Goal: Information Seeking & Learning: Learn about a topic

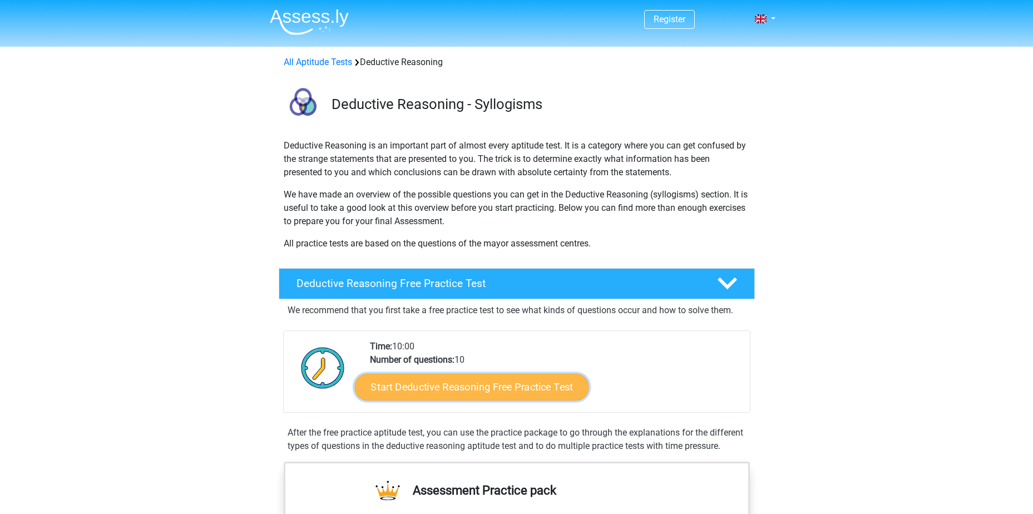
click at [520, 392] on link "Start Deductive Reasoning Free Practice Test" at bounding box center [471, 386] width 234 height 27
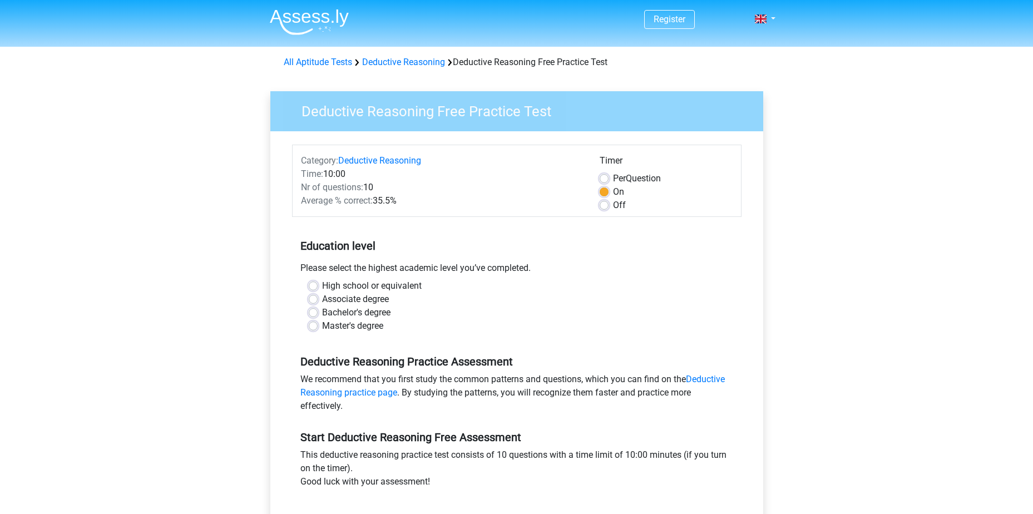
click at [348, 327] on label "Master's degree" at bounding box center [352, 325] width 61 height 13
click at [318, 327] on input "Master's degree" at bounding box center [313, 324] width 9 height 11
radio input "true"
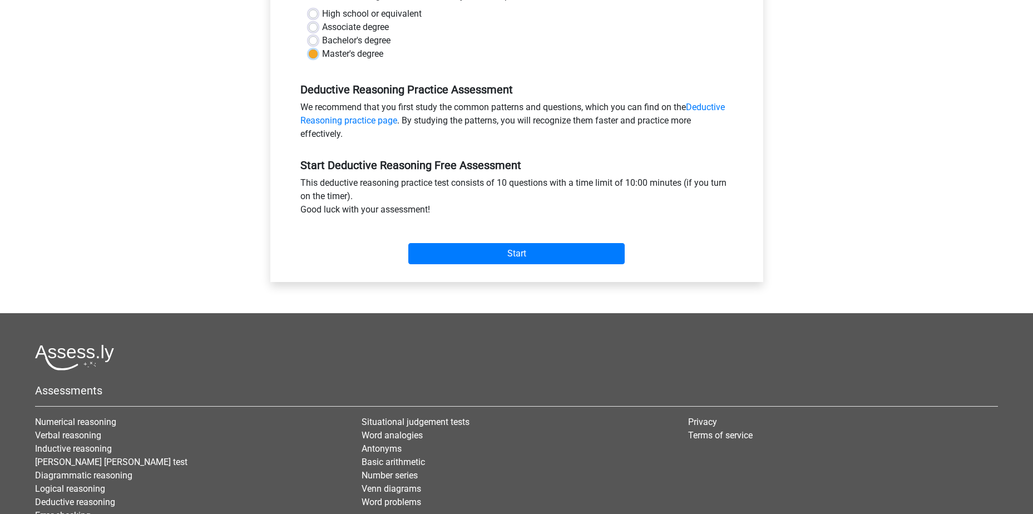
scroll to position [180, 0]
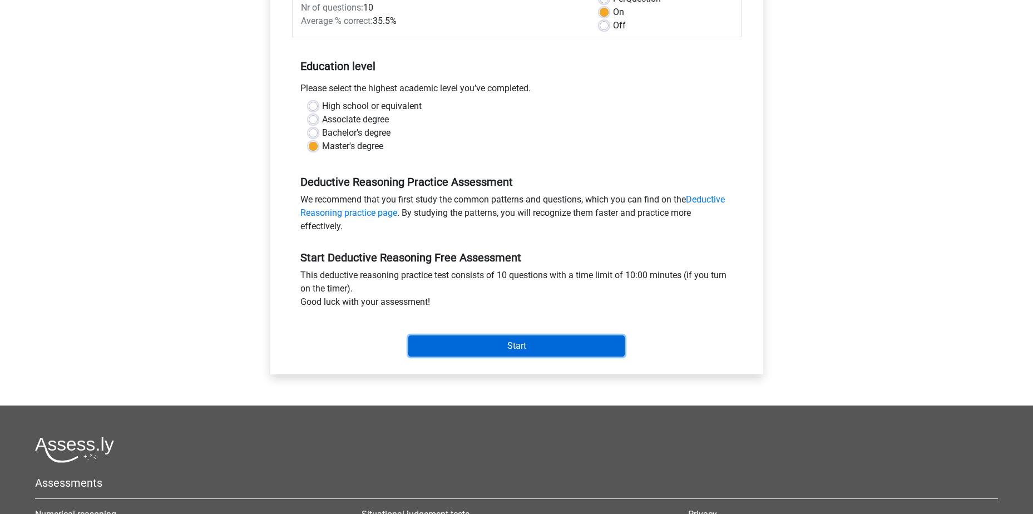
click at [507, 346] on input "Start" at bounding box center [516, 346] width 216 height 21
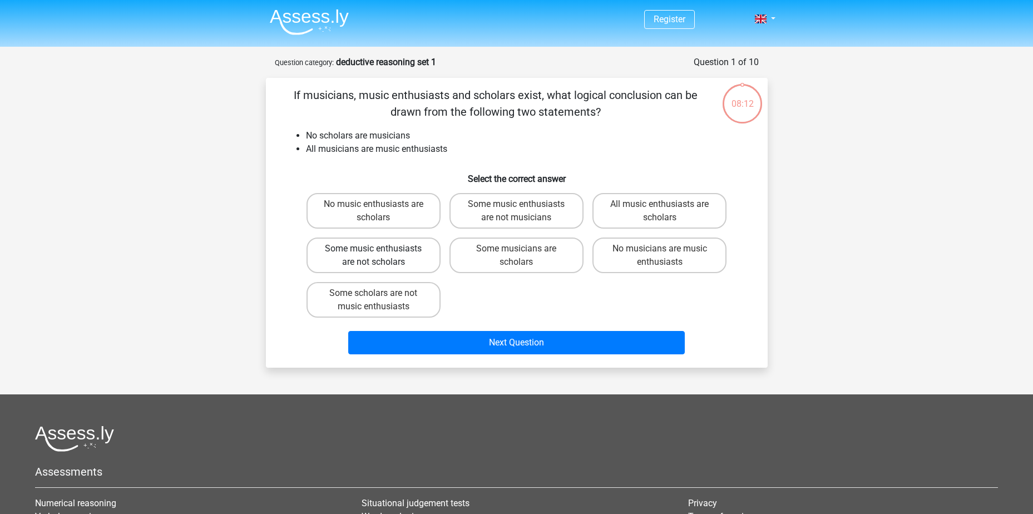
click at [425, 263] on label "Some music enthusiasts are not scholars" at bounding box center [374, 256] width 134 height 36
click at [381, 256] on input "Some music enthusiasts are not scholars" at bounding box center [376, 252] width 7 height 7
radio input "true"
click at [418, 310] on label "Some scholars are not music enthusiasts" at bounding box center [374, 300] width 134 height 36
click at [381, 300] on input "Some scholars are not music enthusiasts" at bounding box center [376, 296] width 7 height 7
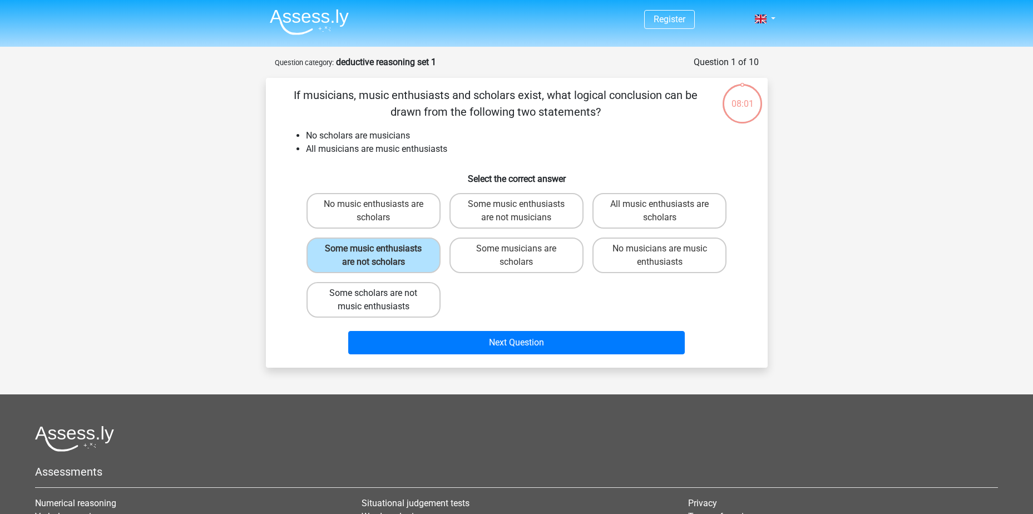
radio input "true"
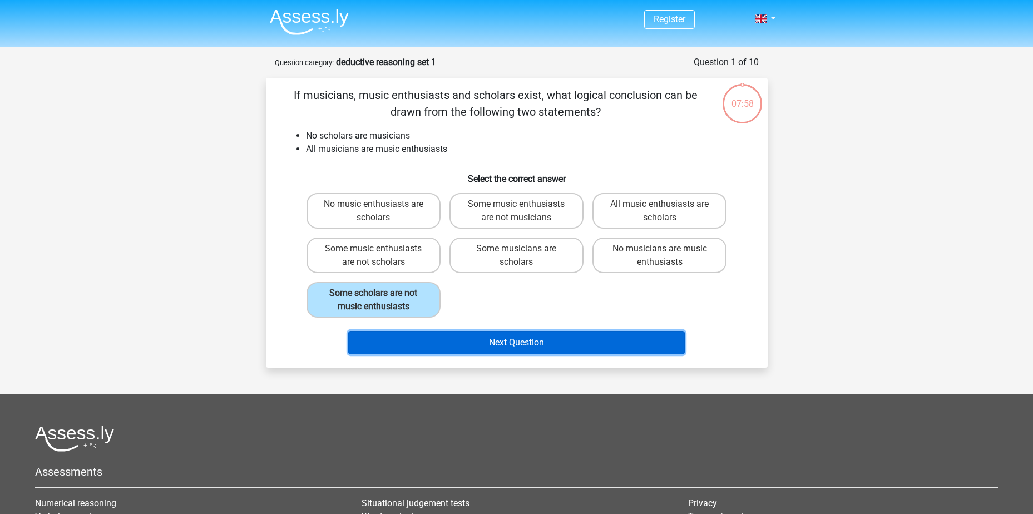
click at [517, 349] on button "Next Question" at bounding box center [516, 342] width 337 height 23
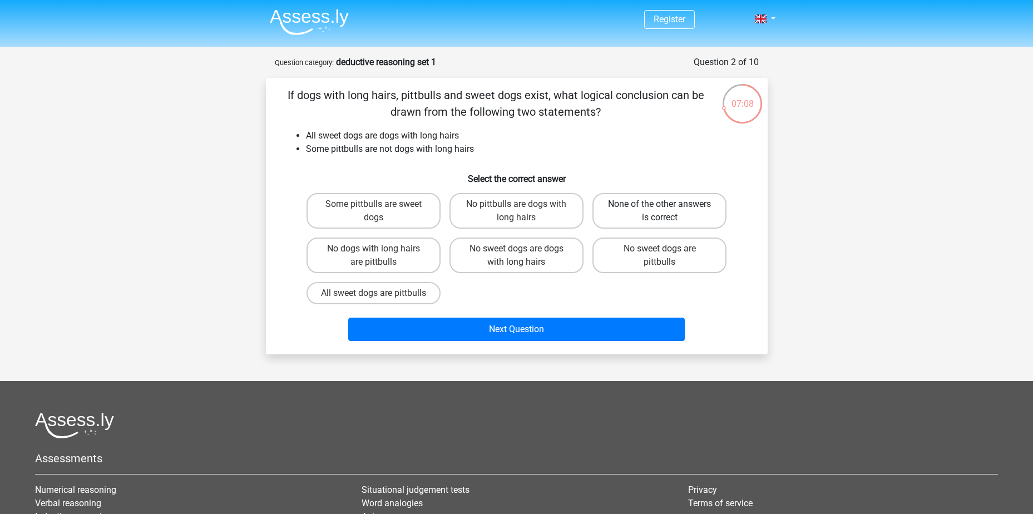
click at [649, 222] on label "None of the other answers is correct" at bounding box center [660, 211] width 134 height 36
click at [660, 211] on input "None of the other answers is correct" at bounding box center [663, 207] width 7 height 7
radio input "true"
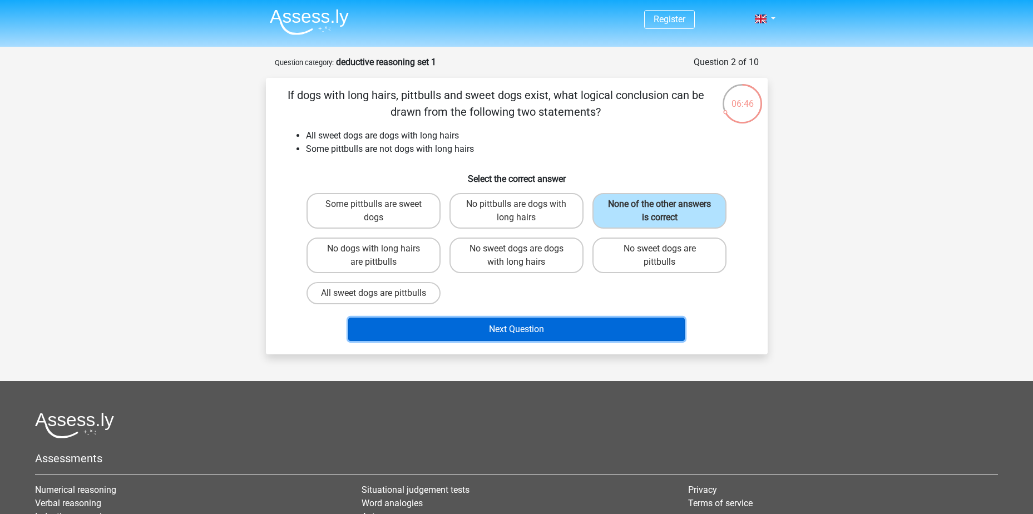
click at [495, 341] on button "Next Question" at bounding box center [516, 329] width 337 height 23
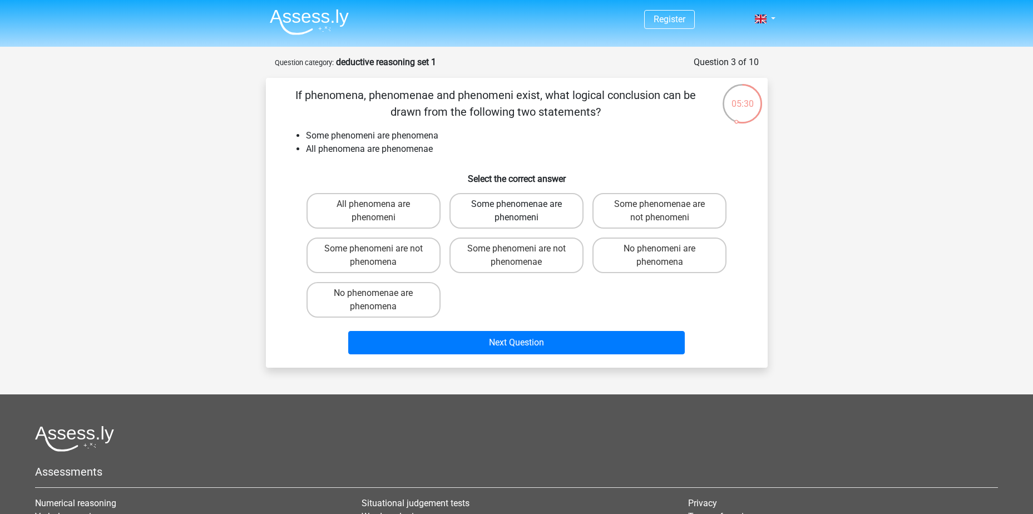
click at [559, 215] on label "Some phenomenae are phenomeni" at bounding box center [517, 211] width 134 height 36
click at [524, 211] on input "Some phenomenae are phenomeni" at bounding box center [519, 207] width 7 height 7
radio input "true"
click at [647, 206] on label "Some phenomenae are not phenomeni" at bounding box center [660, 211] width 134 height 36
click at [660, 206] on input "Some phenomenae are not phenomeni" at bounding box center [663, 207] width 7 height 7
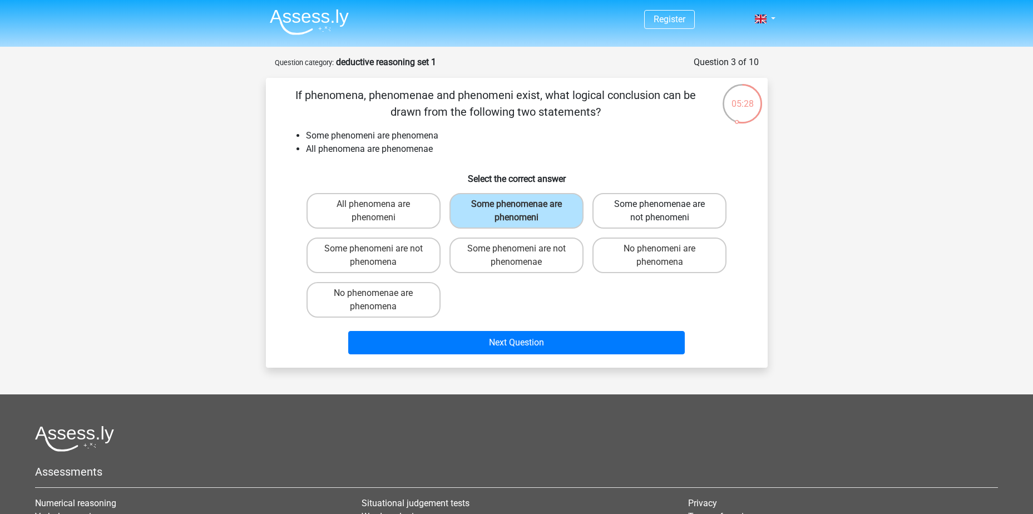
radio input "true"
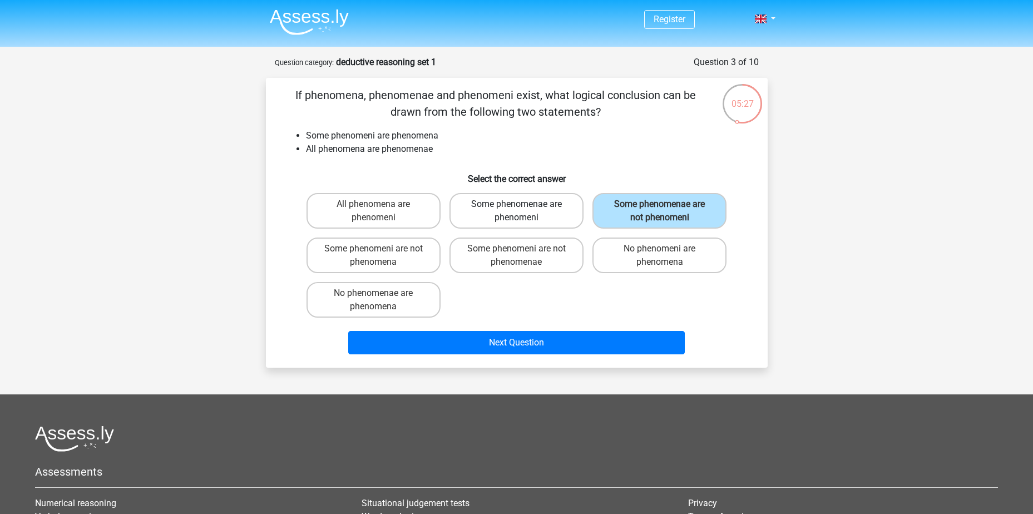
click at [546, 205] on label "Some phenomenae are phenomeni" at bounding box center [517, 211] width 134 height 36
click at [524, 205] on input "Some phenomenae are phenomeni" at bounding box center [519, 207] width 7 height 7
radio input "true"
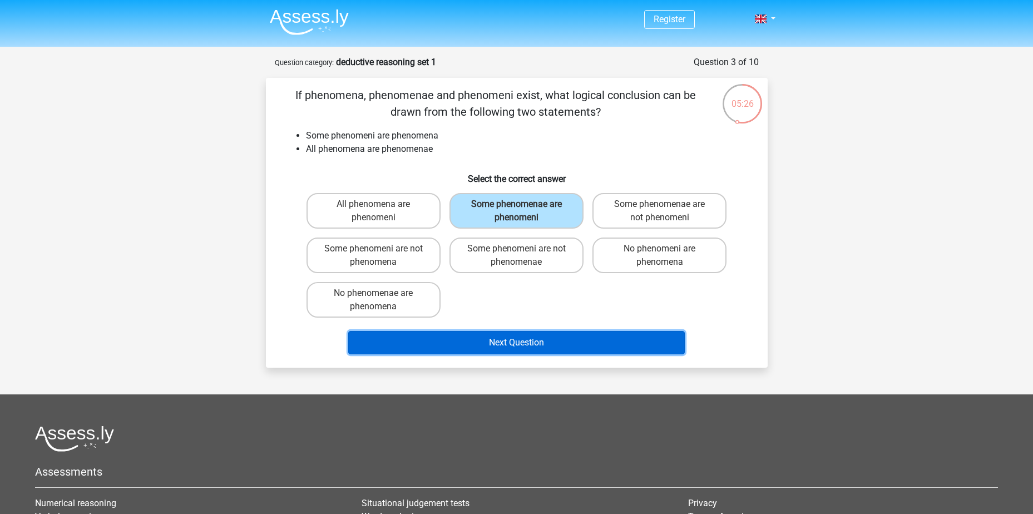
click at [573, 348] on button "Next Question" at bounding box center [516, 342] width 337 height 23
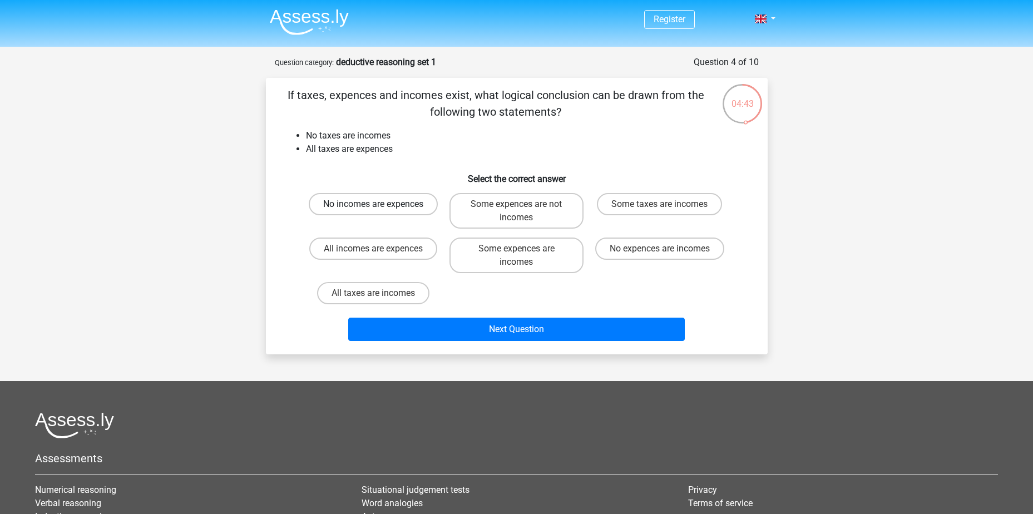
click at [412, 210] on label "No incomes are expences" at bounding box center [373, 204] width 129 height 22
click at [381, 210] on input "No incomes are expences" at bounding box center [376, 207] width 7 height 7
radio input "true"
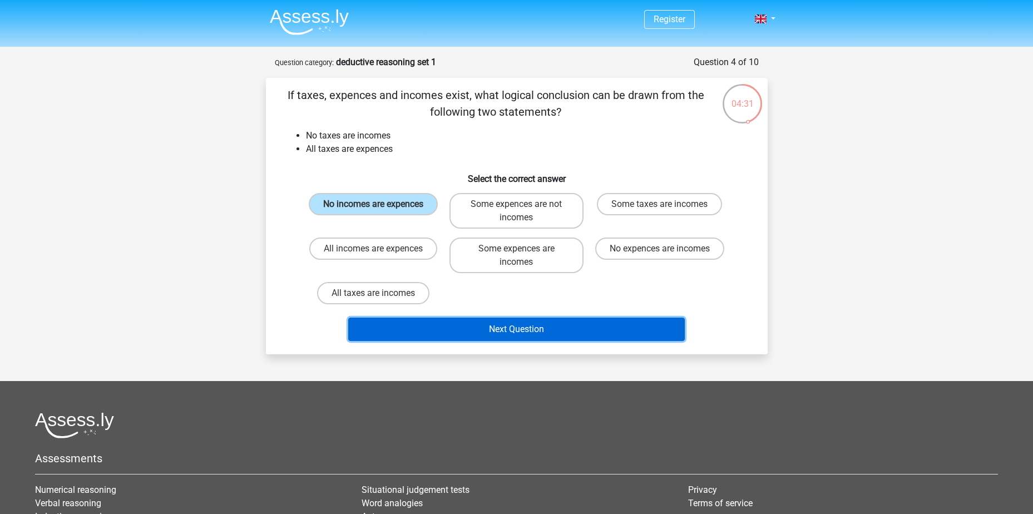
click at [489, 332] on button "Next Question" at bounding box center [516, 329] width 337 height 23
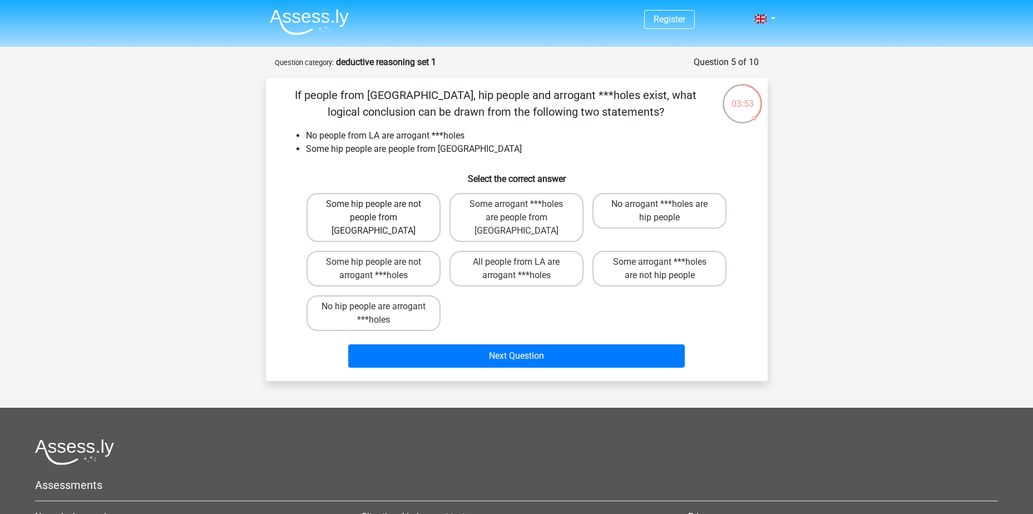
click at [426, 211] on label "Some hip people are not people from LA" at bounding box center [374, 217] width 134 height 49
click at [381, 211] on input "Some hip people are not people from LA" at bounding box center [376, 207] width 7 height 7
radio input "true"
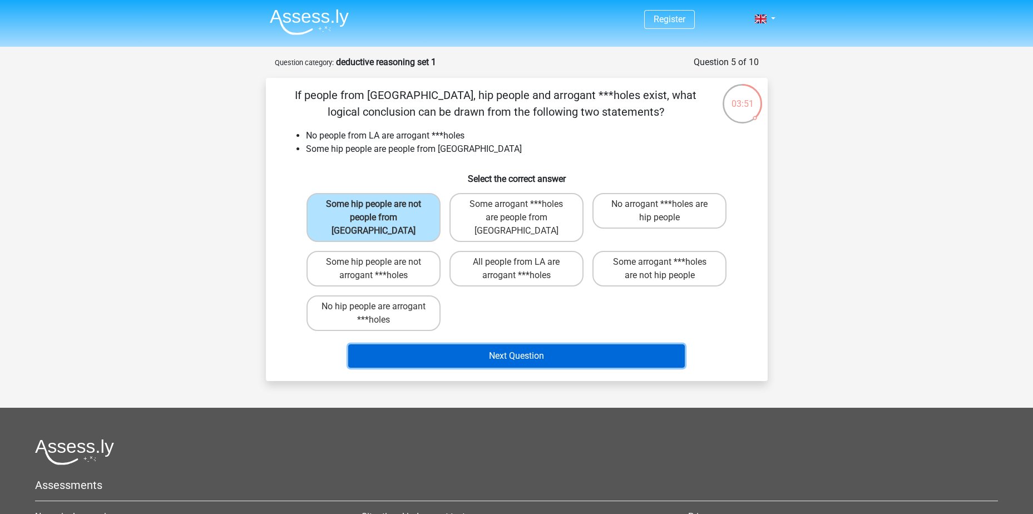
click at [531, 344] on button "Next Question" at bounding box center [516, 355] width 337 height 23
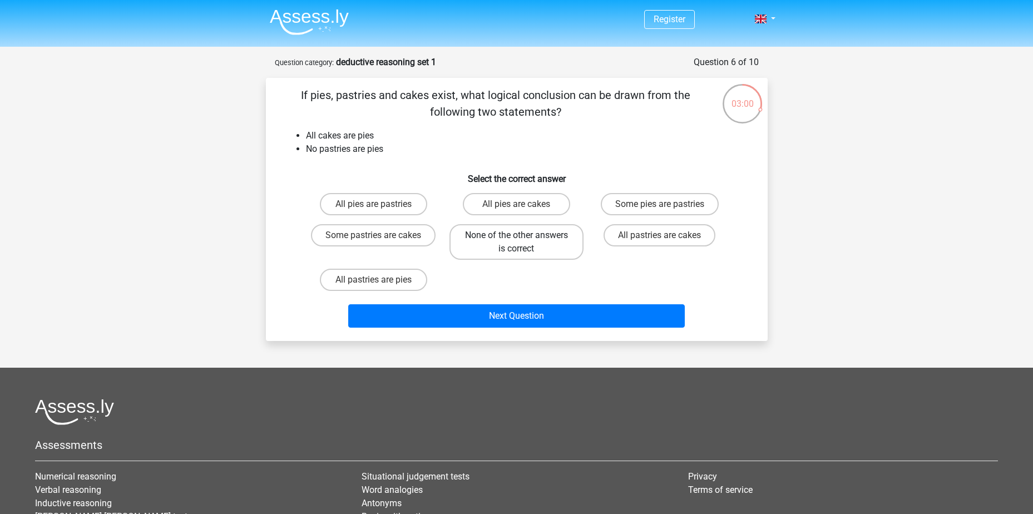
click at [560, 246] on label "None of the other answers is correct" at bounding box center [517, 242] width 134 height 36
click at [524, 243] on input "None of the other answers is correct" at bounding box center [519, 238] width 7 height 7
radio input "true"
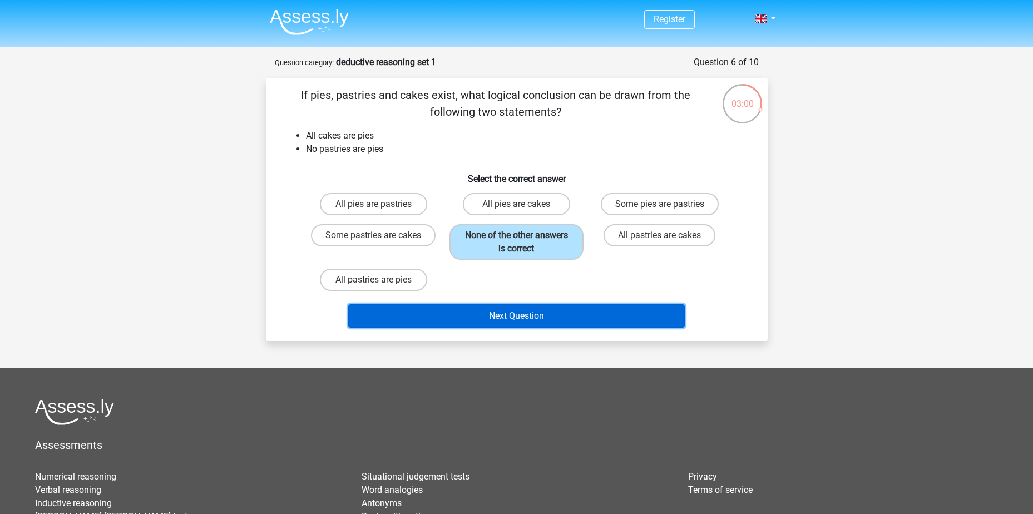
click at [549, 321] on button "Next Question" at bounding box center [516, 315] width 337 height 23
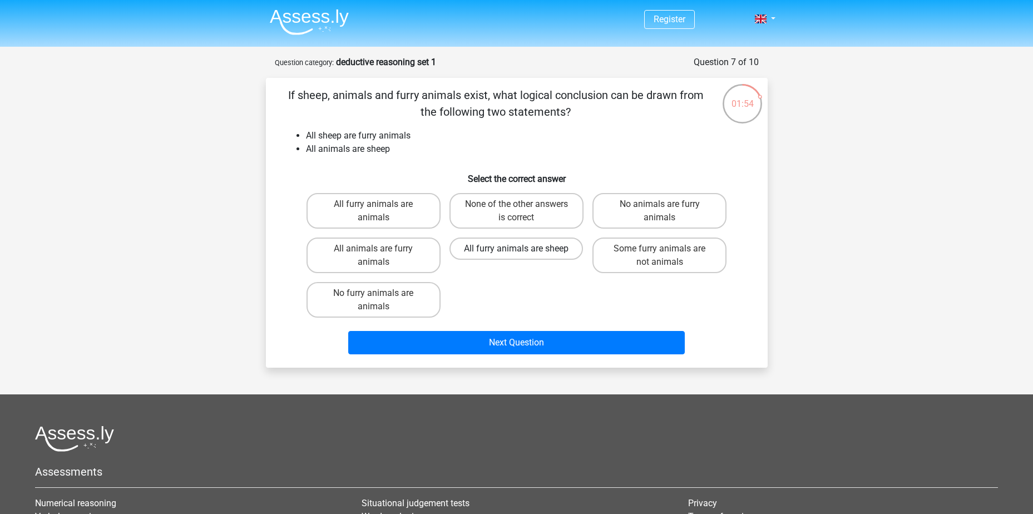
click at [503, 252] on label "All furry animals are sheep" at bounding box center [517, 249] width 134 height 22
click at [516, 252] on input "All furry animals are sheep" at bounding box center [519, 252] width 7 height 7
radio input "true"
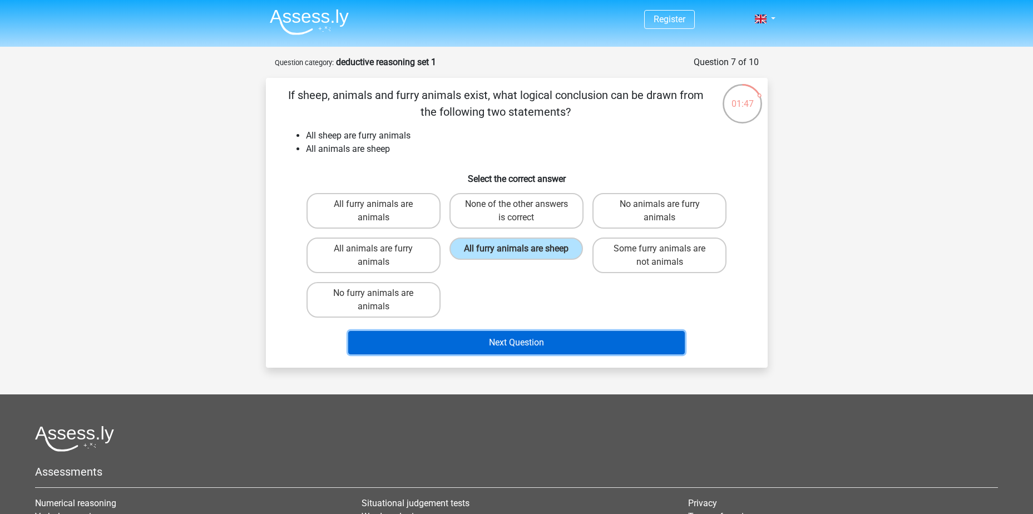
click at [512, 343] on button "Next Question" at bounding box center [516, 342] width 337 height 23
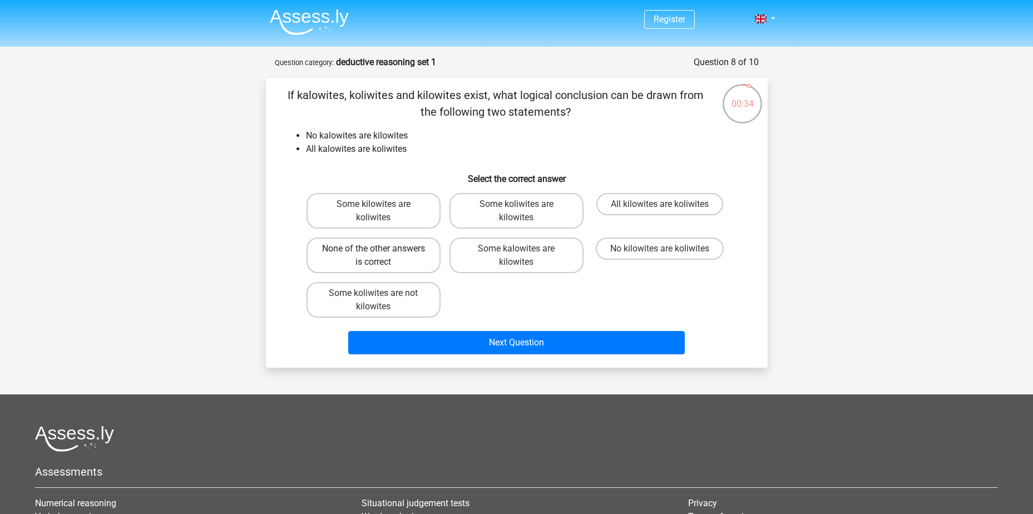
click at [372, 250] on label "None of the other answers is correct" at bounding box center [374, 256] width 134 height 36
click at [373, 250] on input "None of the other answers is correct" at bounding box center [376, 252] width 7 height 7
radio input "true"
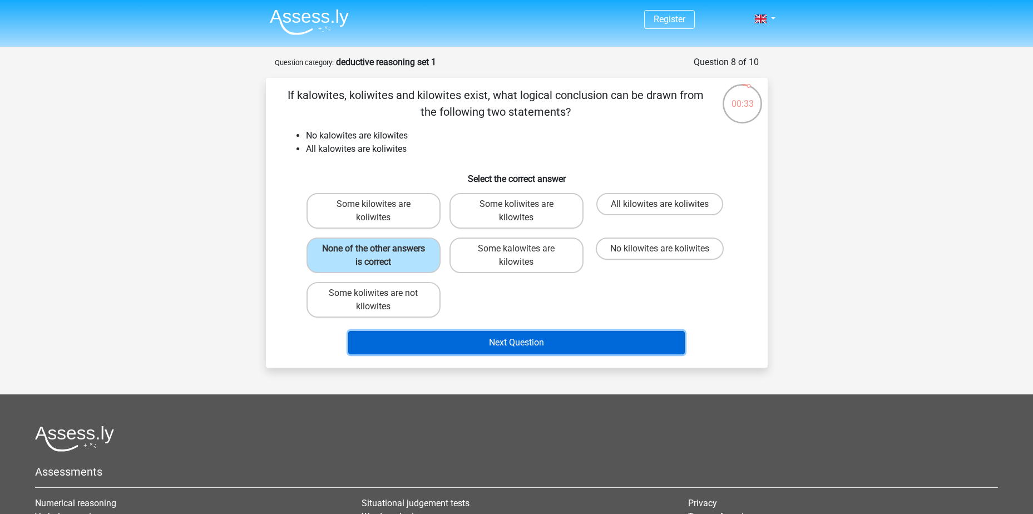
click at [571, 342] on button "Next Question" at bounding box center [516, 342] width 337 height 23
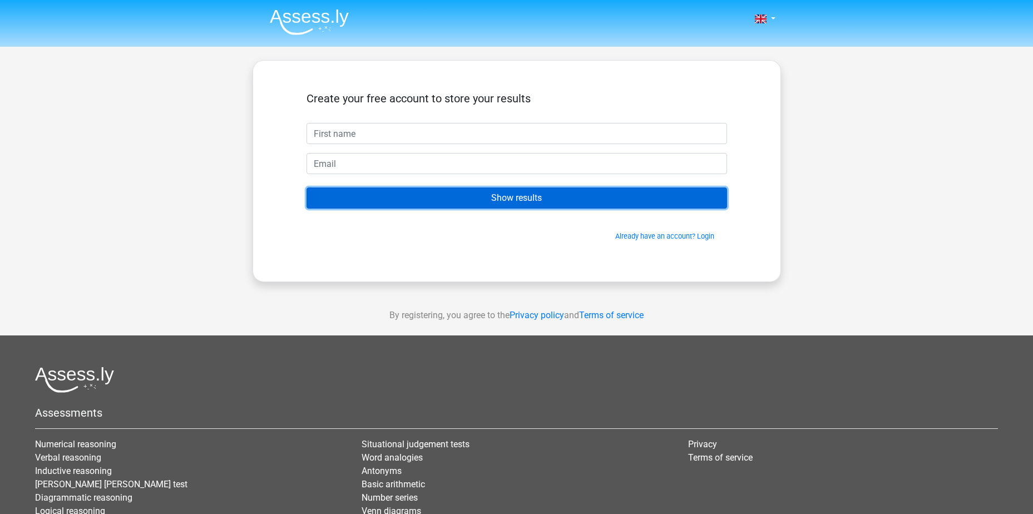
click at [521, 197] on input "Show results" at bounding box center [517, 198] width 421 height 21
click at [616, 196] on input "Show results" at bounding box center [517, 198] width 421 height 21
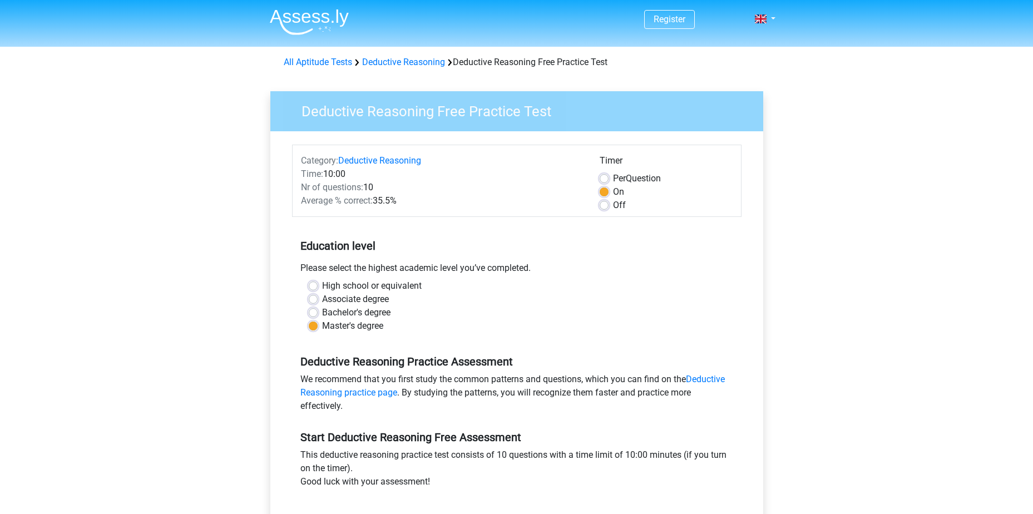
scroll to position [180, 0]
